Goal: Information Seeking & Learning: Learn about a topic

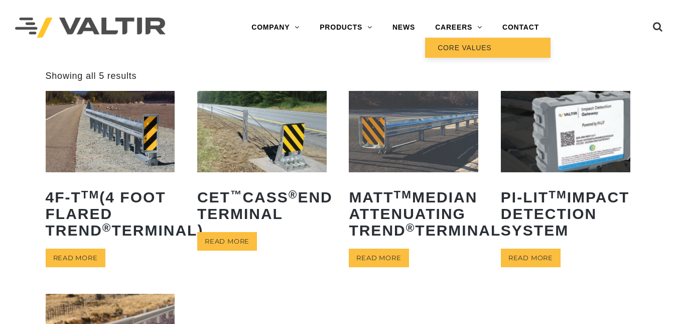
click at [447, 47] on link "CORE VALUES" at bounding box center [487, 48] width 125 height 20
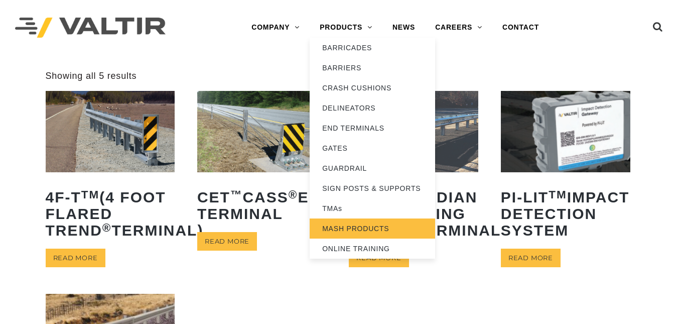
click at [332, 226] on link "MASH PRODUCTS" at bounding box center [371, 228] width 125 height 20
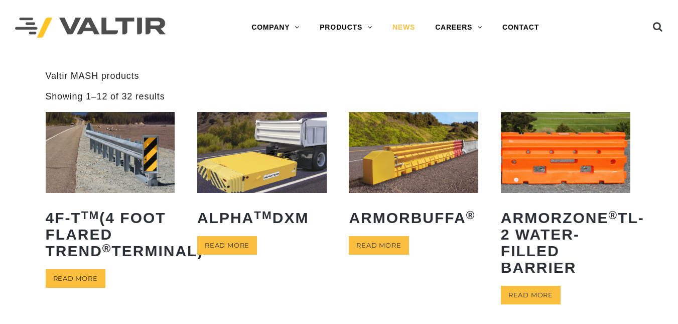
click at [414, 29] on link "NEWS" at bounding box center [403, 28] width 43 height 20
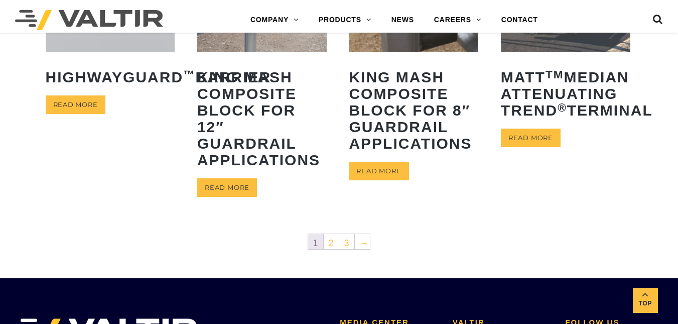
scroll to position [566, 0]
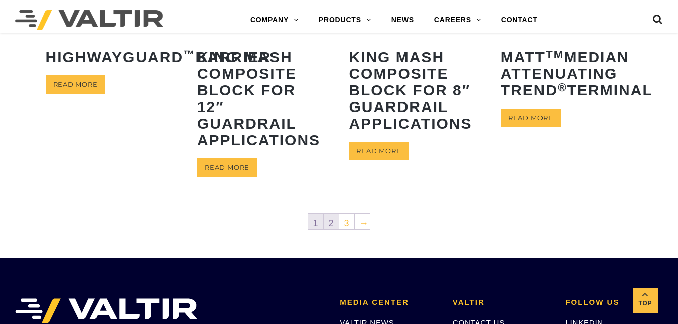
click at [330, 224] on link "2" at bounding box center [331, 221] width 15 height 15
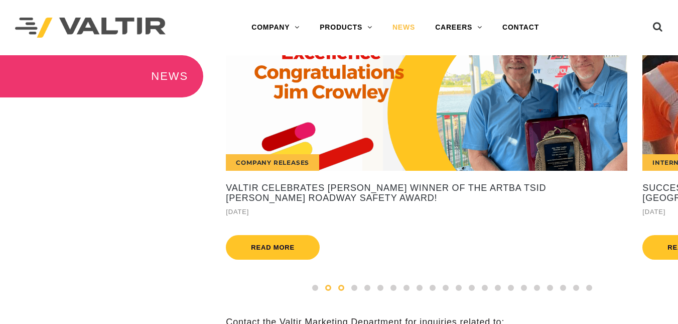
click at [341, 290] on span at bounding box center [341, 287] width 6 height 6
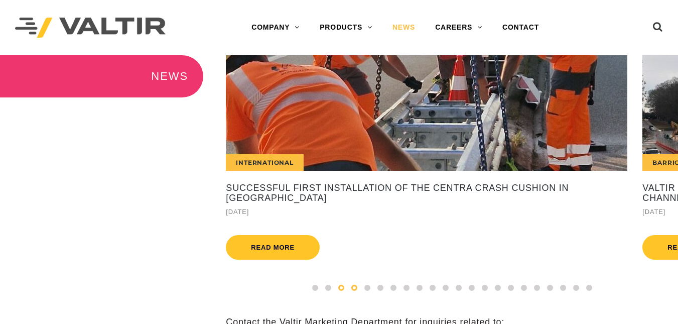
click at [354, 290] on span at bounding box center [354, 287] width 6 height 6
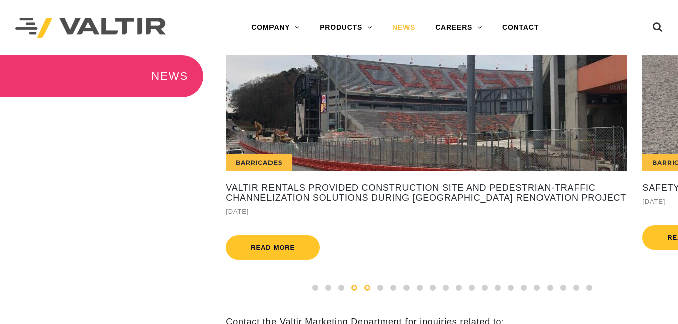
click at [367, 290] on span at bounding box center [367, 287] width 6 height 6
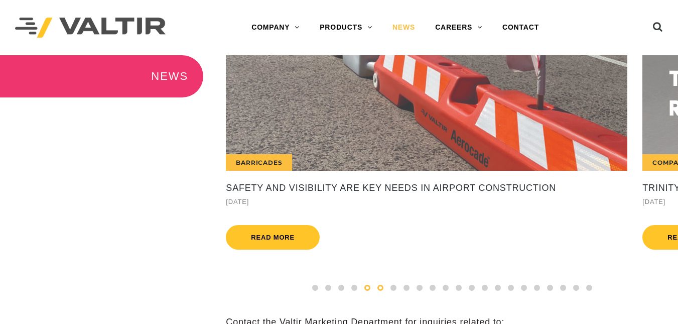
click at [381, 290] on span at bounding box center [380, 287] width 6 height 6
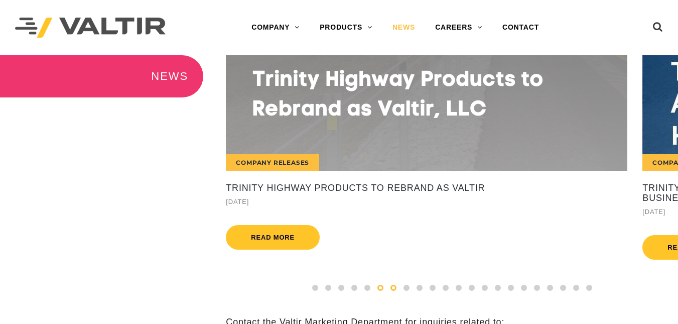
click at [391, 290] on span at bounding box center [393, 287] width 6 height 6
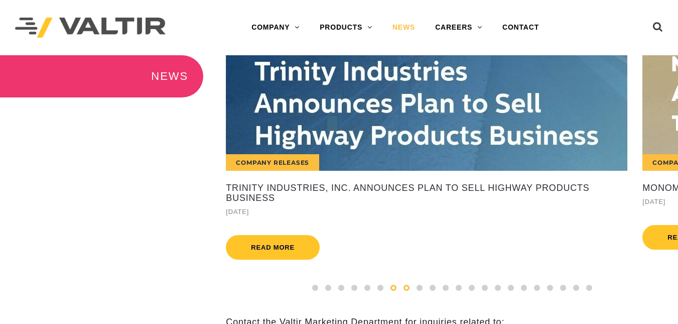
click at [401, 293] on div at bounding box center [406, 287] width 13 height 11
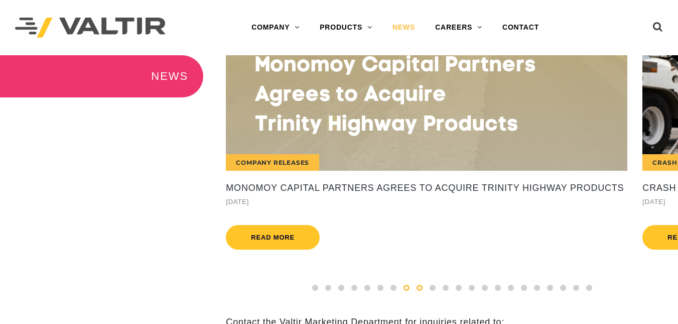
click at [416, 290] on span at bounding box center [419, 287] width 6 height 6
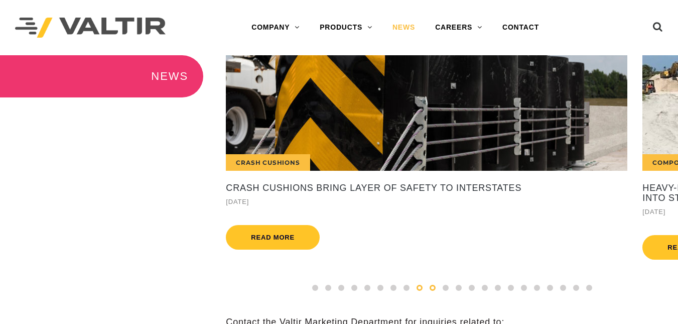
click at [426, 293] on div at bounding box center [432, 287] width 13 height 11
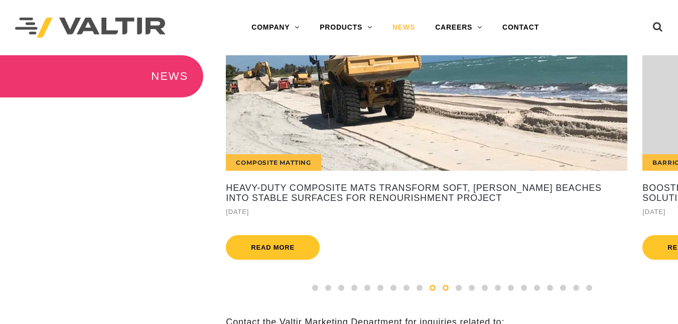
click at [441, 293] on div at bounding box center [445, 287] width 13 height 11
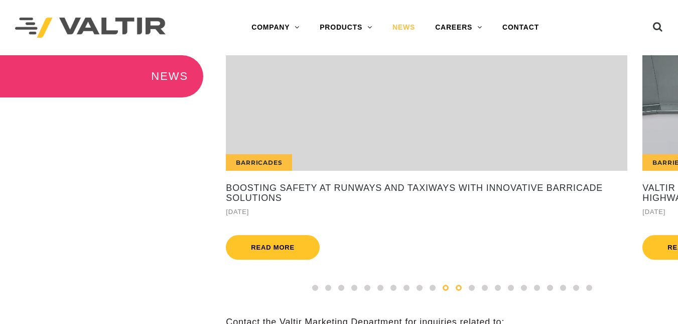
click at [458, 290] on span at bounding box center [458, 287] width 6 height 6
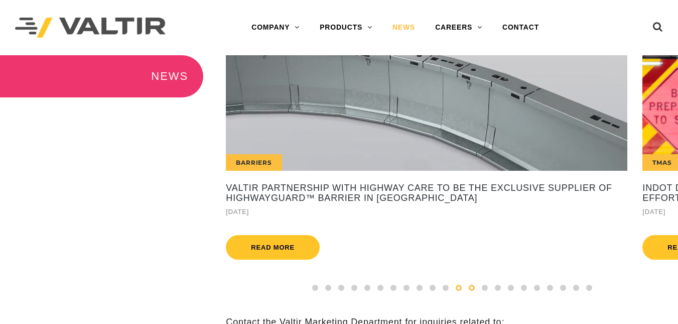
click at [469, 290] on span at bounding box center [471, 287] width 6 height 6
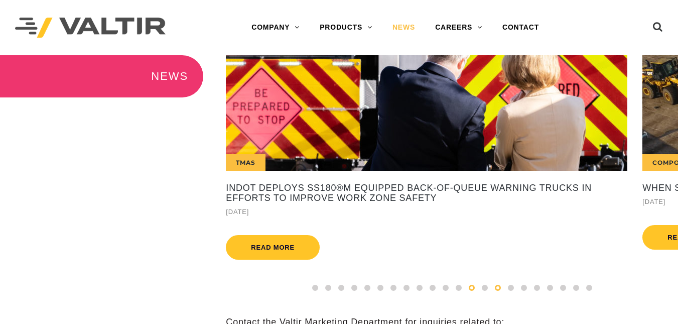
click at [498, 290] on span at bounding box center [498, 287] width 6 height 6
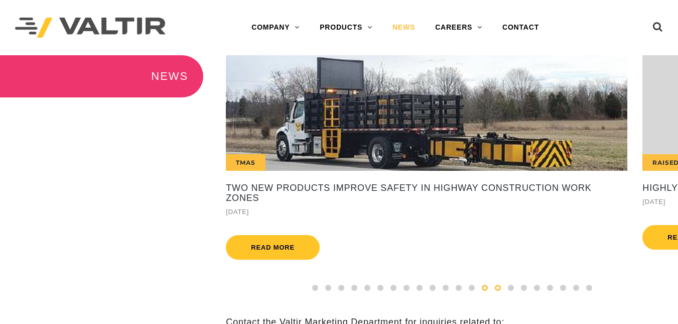
click at [480, 293] on div at bounding box center [484, 287] width 13 height 11
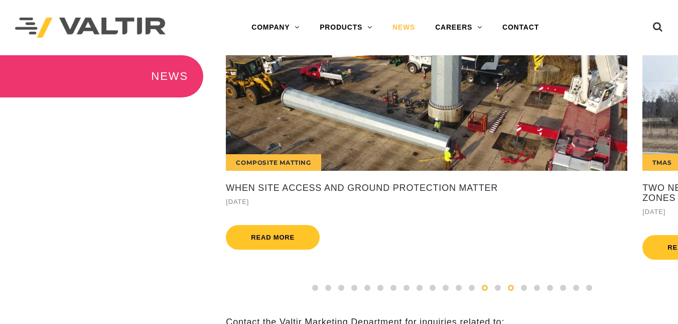
click at [504, 293] on div at bounding box center [510, 287] width 13 height 11
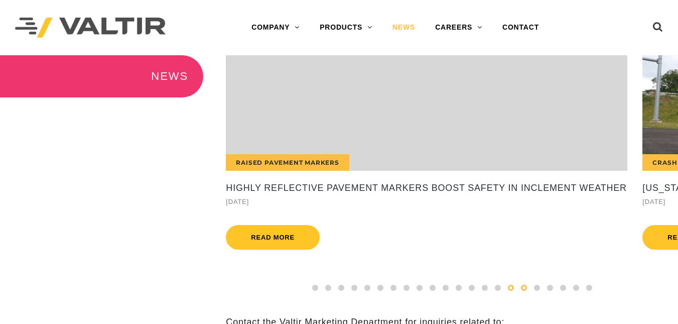
click at [525, 290] on span at bounding box center [524, 287] width 6 height 6
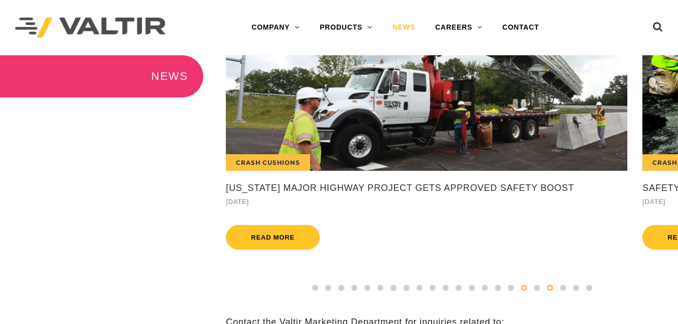
click at [548, 293] on div at bounding box center [549, 287] width 13 height 11
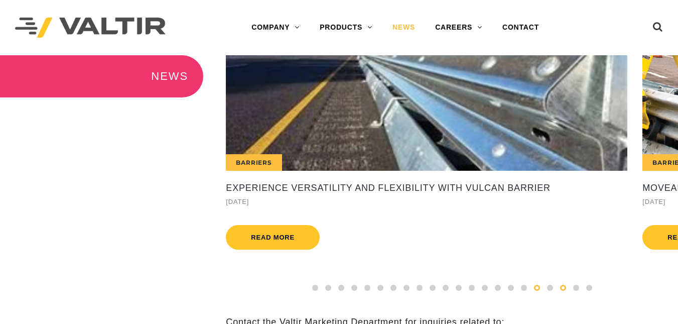
click at [539, 293] on div at bounding box center [536, 287] width 13 height 11
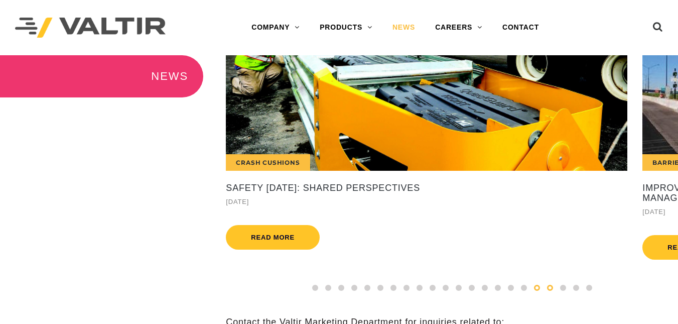
click at [545, 293] on div at bounding box center [549, 287] width 13 height 11
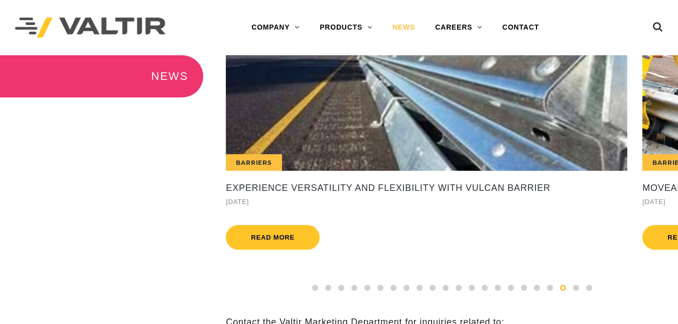
click at [562, 290] on span at bounding box center [563, 287] width 6 height 6
click at [572, 293] on div at bounding box center [575, 287] width 13 height 11
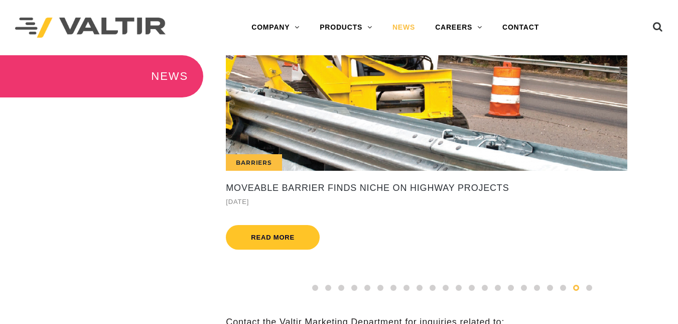
click at [581, 293] on div at bounding box center [575, 287] width 13 height 11
click at [586, 293] on div at bounding box center [588, 287] width 13 height 11
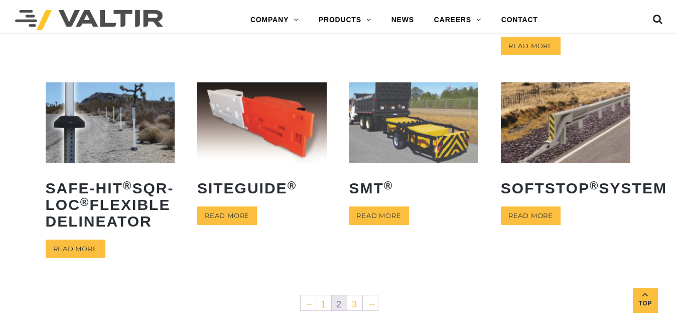
scroll to position [416, 0]
